Goal: Information Seeking & Learning: Learn about a topic

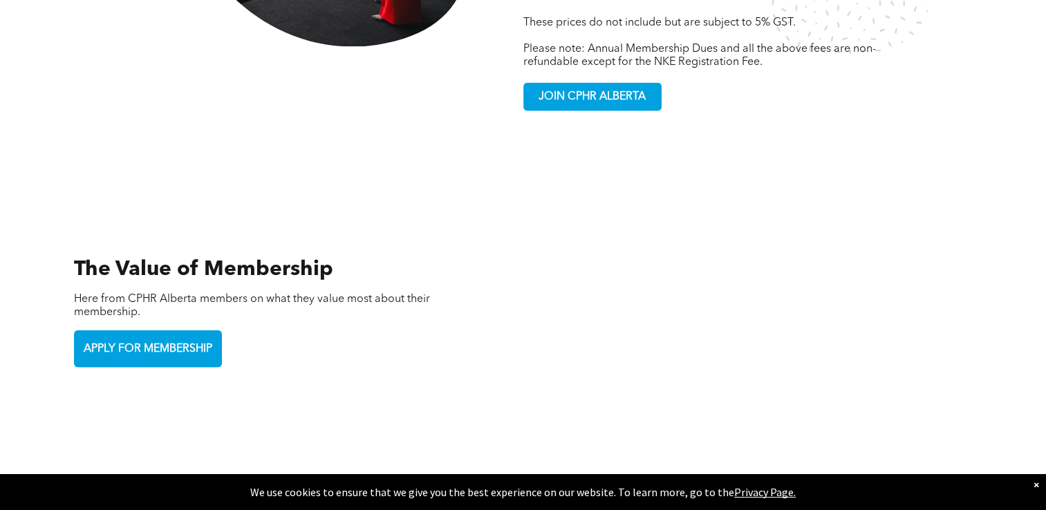
scroll to position [2945, 0]
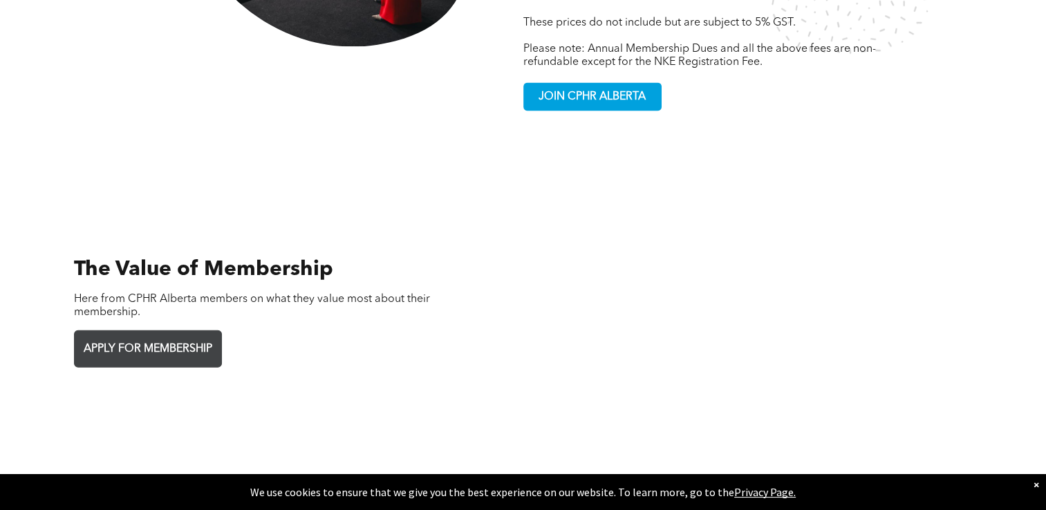
click at [163, 336] on span "APPLY FOR MEMBERSHIP" at bounding box center [148, 349] width 138 height 27
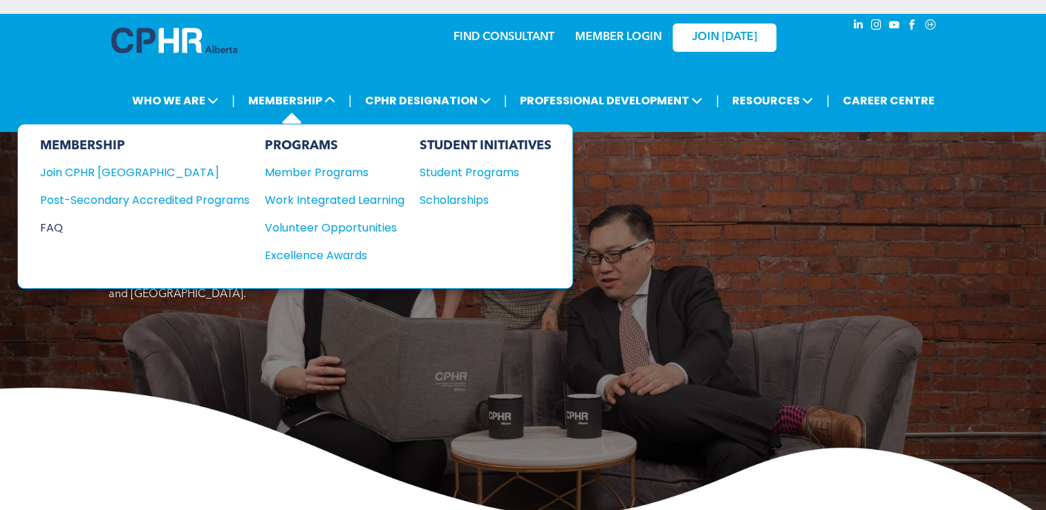
click at [58, 227] on div "FAQ" at bounding box center [134, 227] width 189 height 17
